Goal: Use online tool/utility: Utilize a website feature to perform a specific function

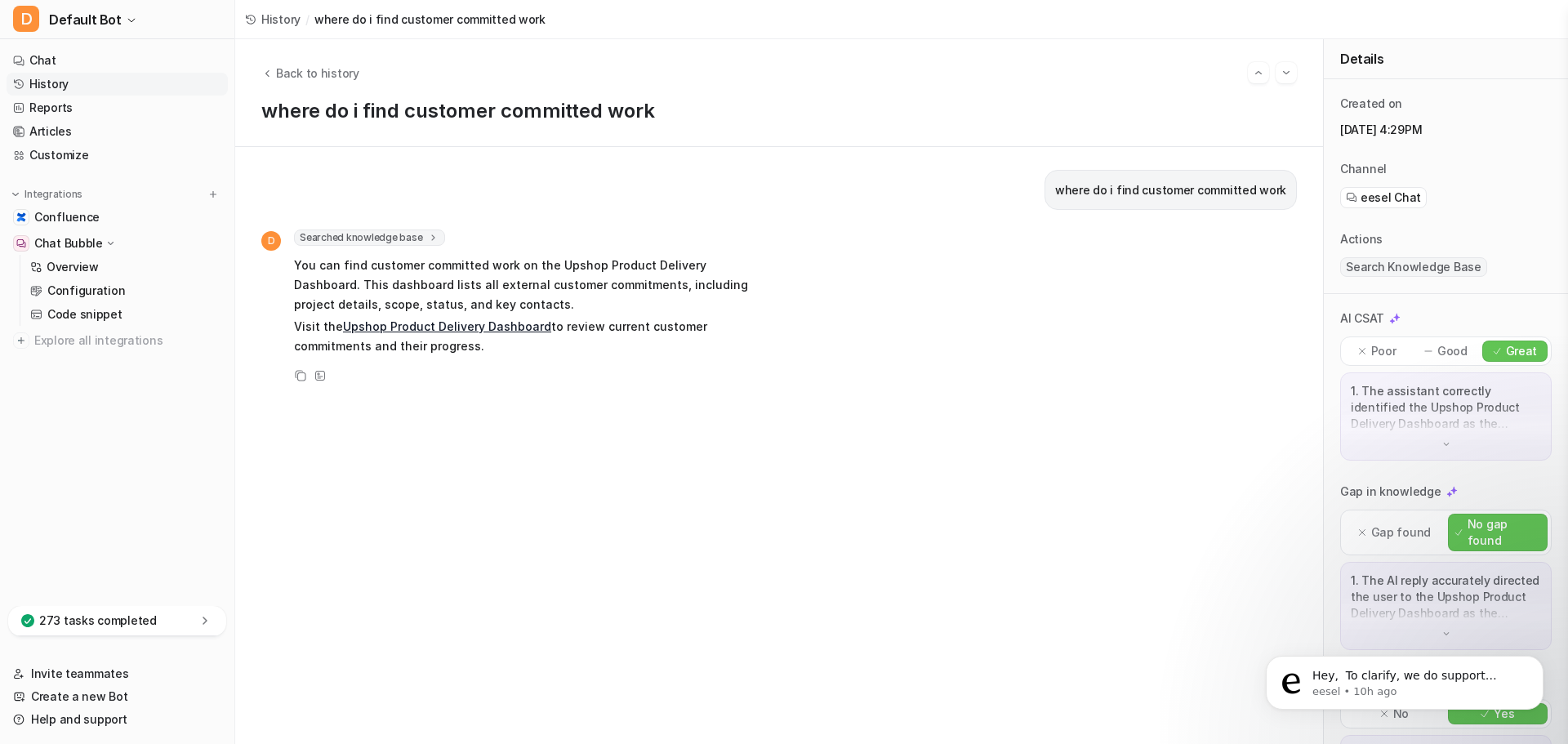
scroll to position [96, 0]
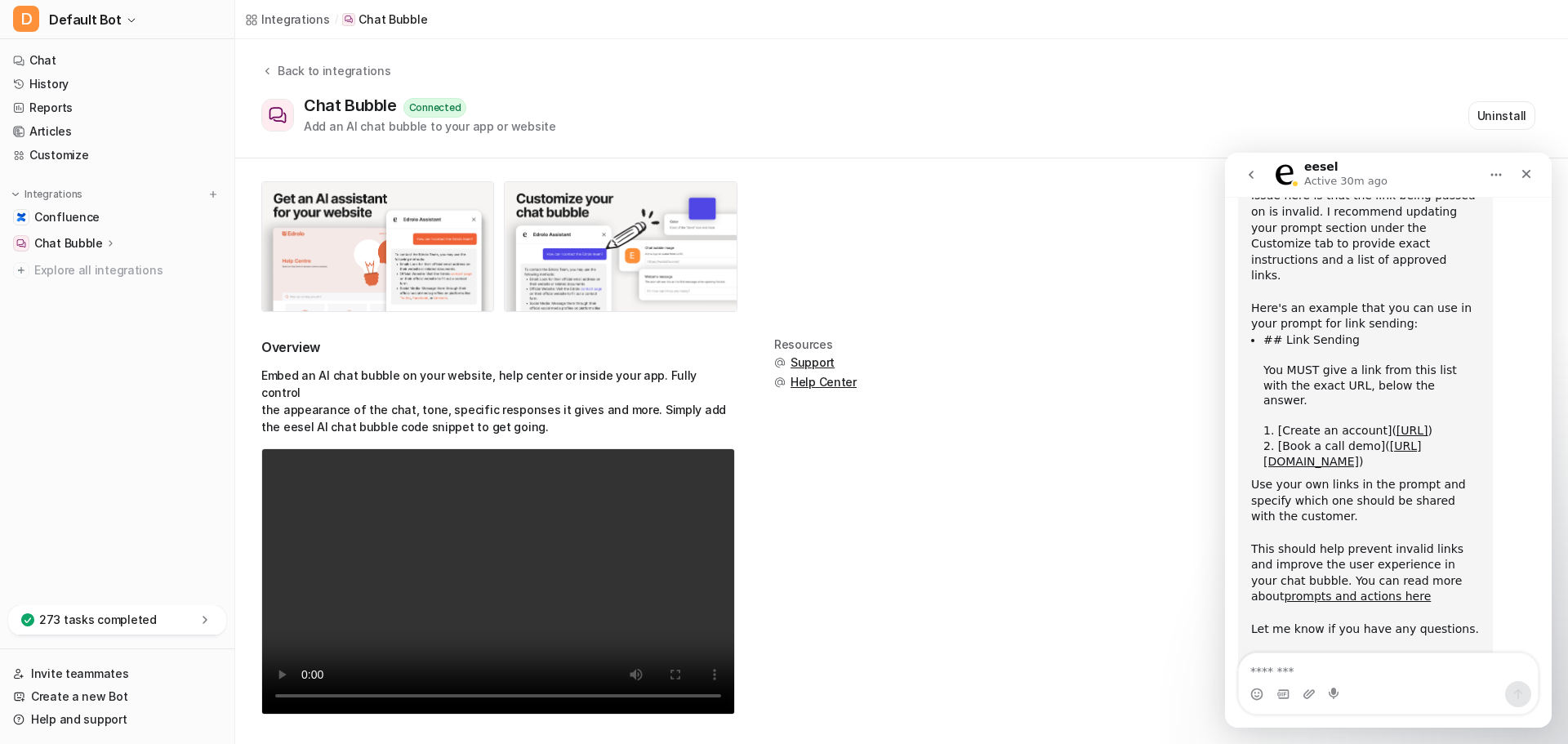
scroll to position [568, 0]
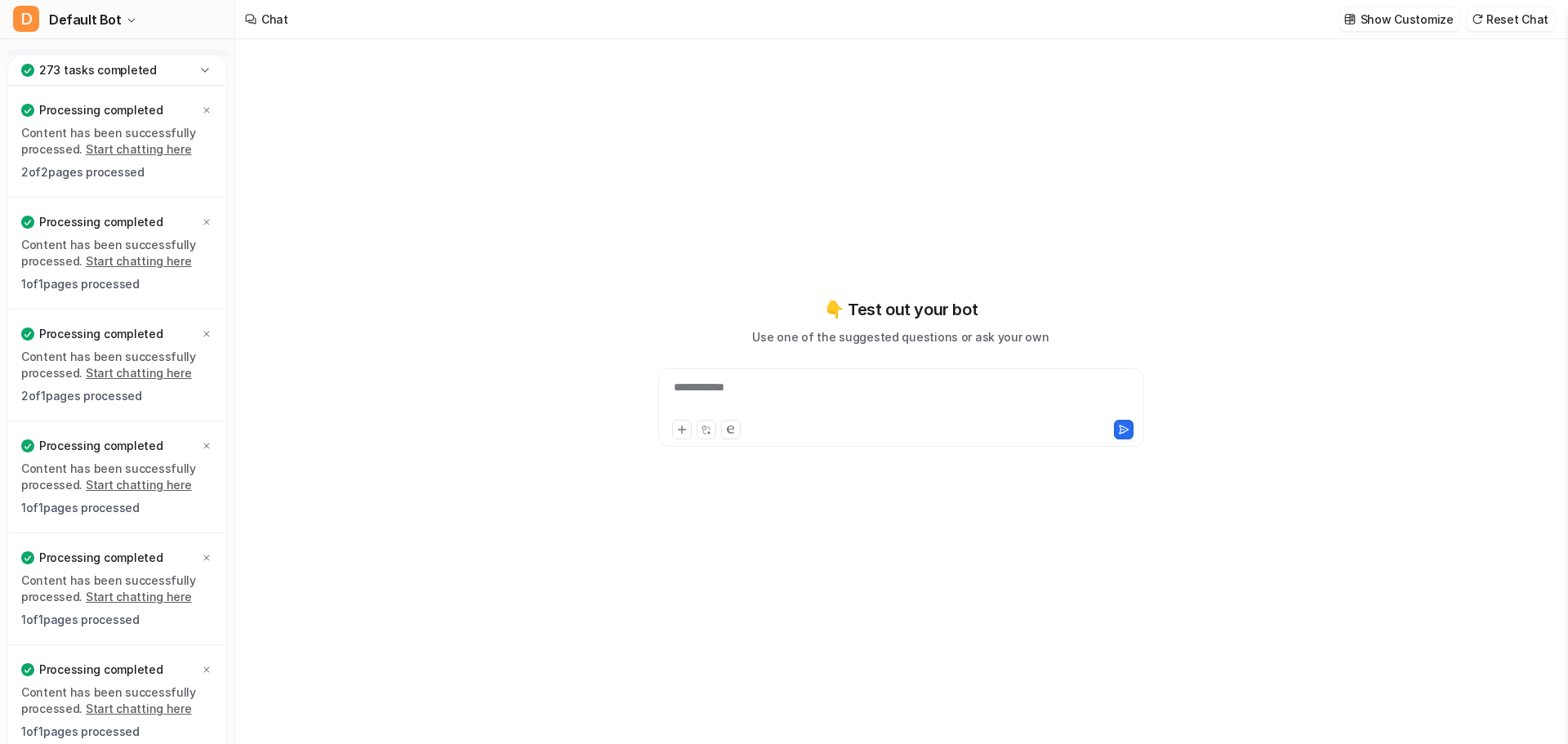
type textarea "**********"
